Goal: Information Seeking & Learning: Learn about a topic

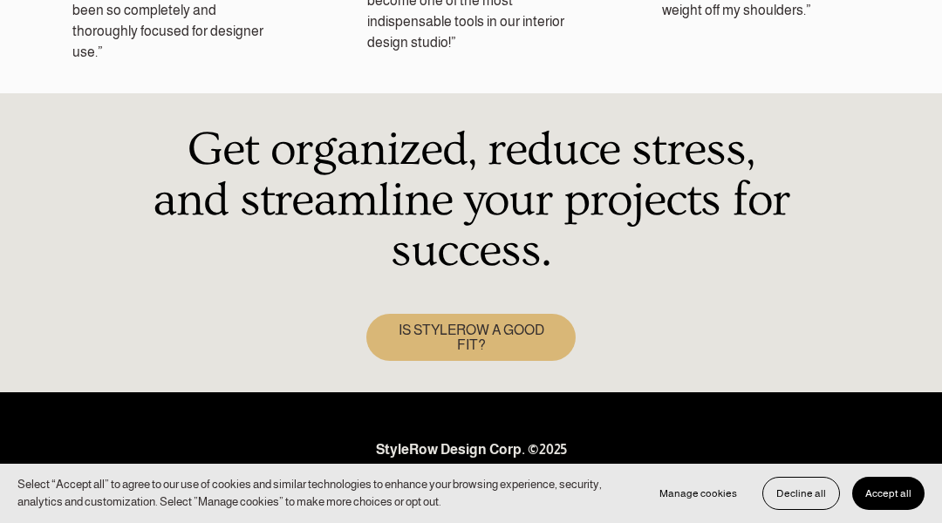
scroll to position [2809, 0]
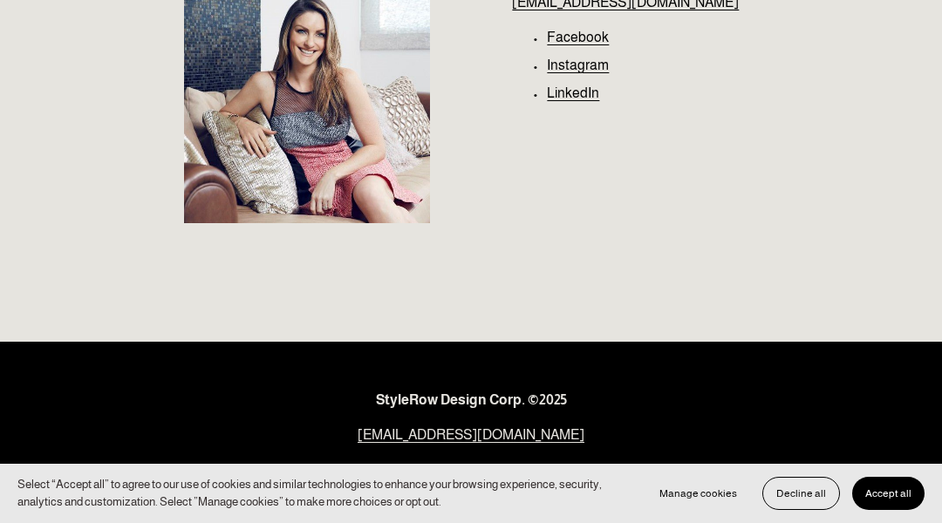
scroll to position [291, 0]
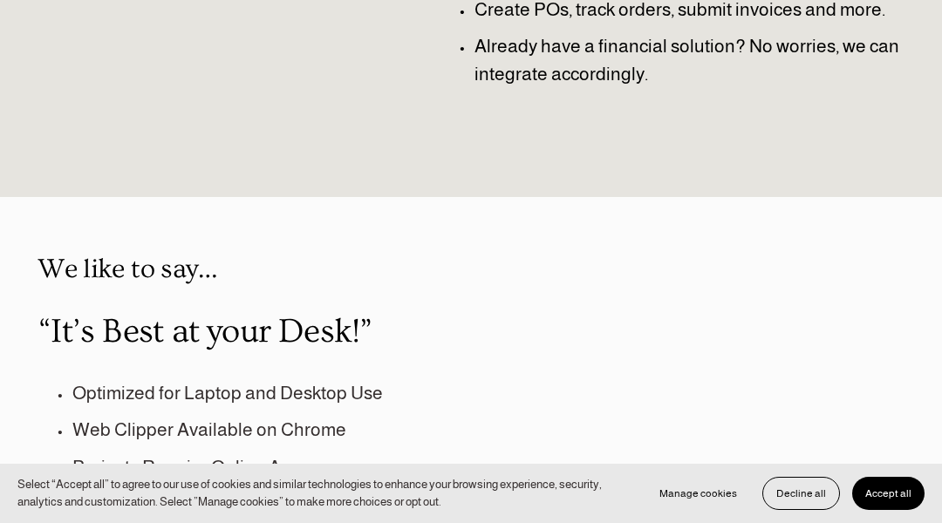
scroll to position [1481, 0]
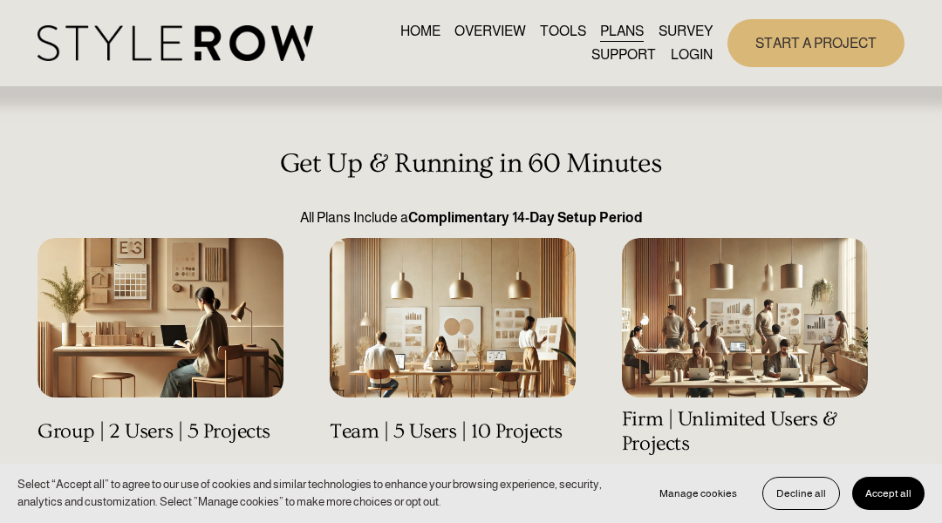
scroll to position [2, 0]
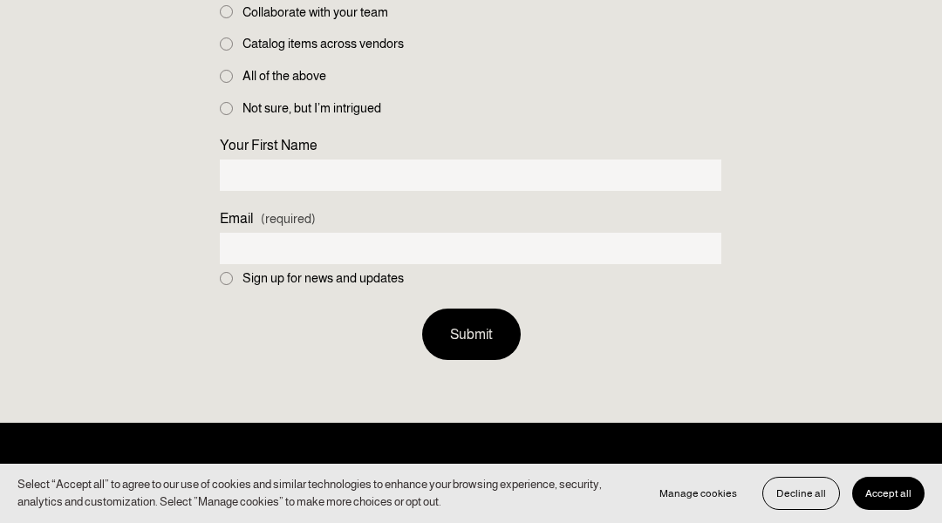
scroll to position [1767, 0]
